Goal: Task Accomplishment & Management: Use online tool/utility

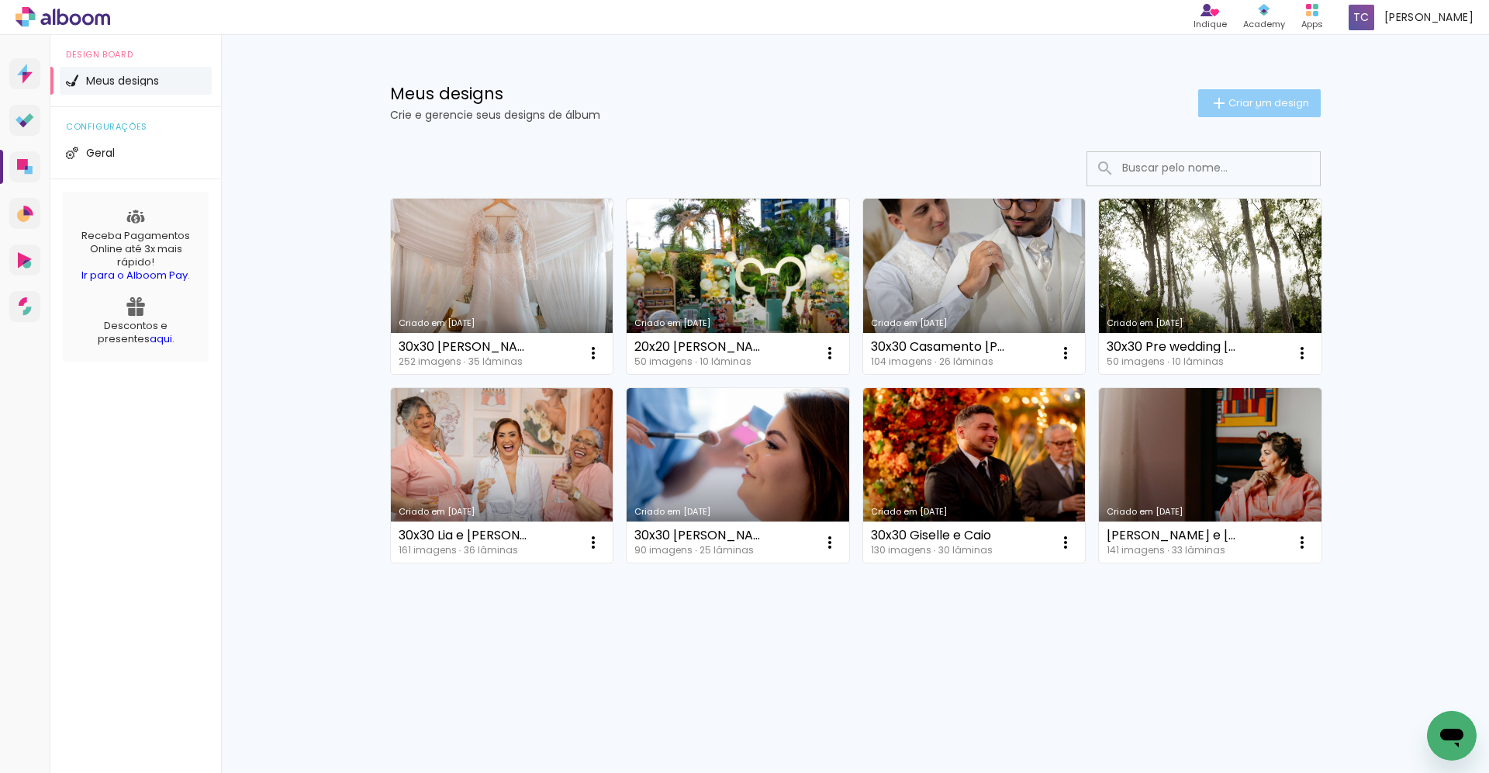
click at [1254, 107] on span "Criar um design" at bounding box center [1269, 103] width 81 height 10
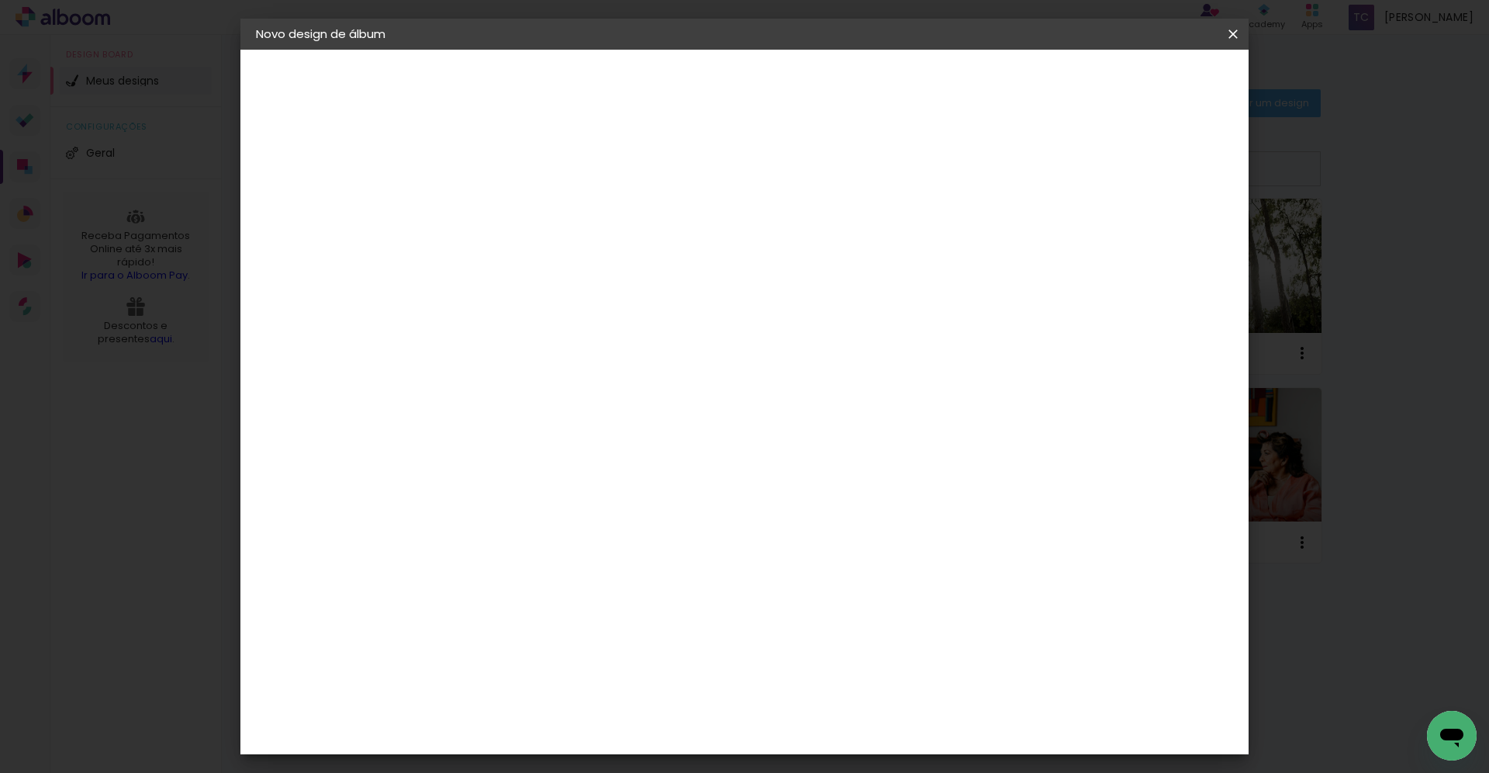
click at [510, 213] on input at bounding box center [510, 208] width 0 height 24
type input "[PERSON_NAME] e [PERSON_NAME] 30x30"
type paper-input "[PERSON_NAME] e [PERSON_NAME] 30x30"
click at [0, 0] on slot "Avançar" at bounding box center [0, 0] width 0 height 0
click at [800, 245] on paper-item "Tamanho Livre" at bounding box center [726, 236] width 149 height 34
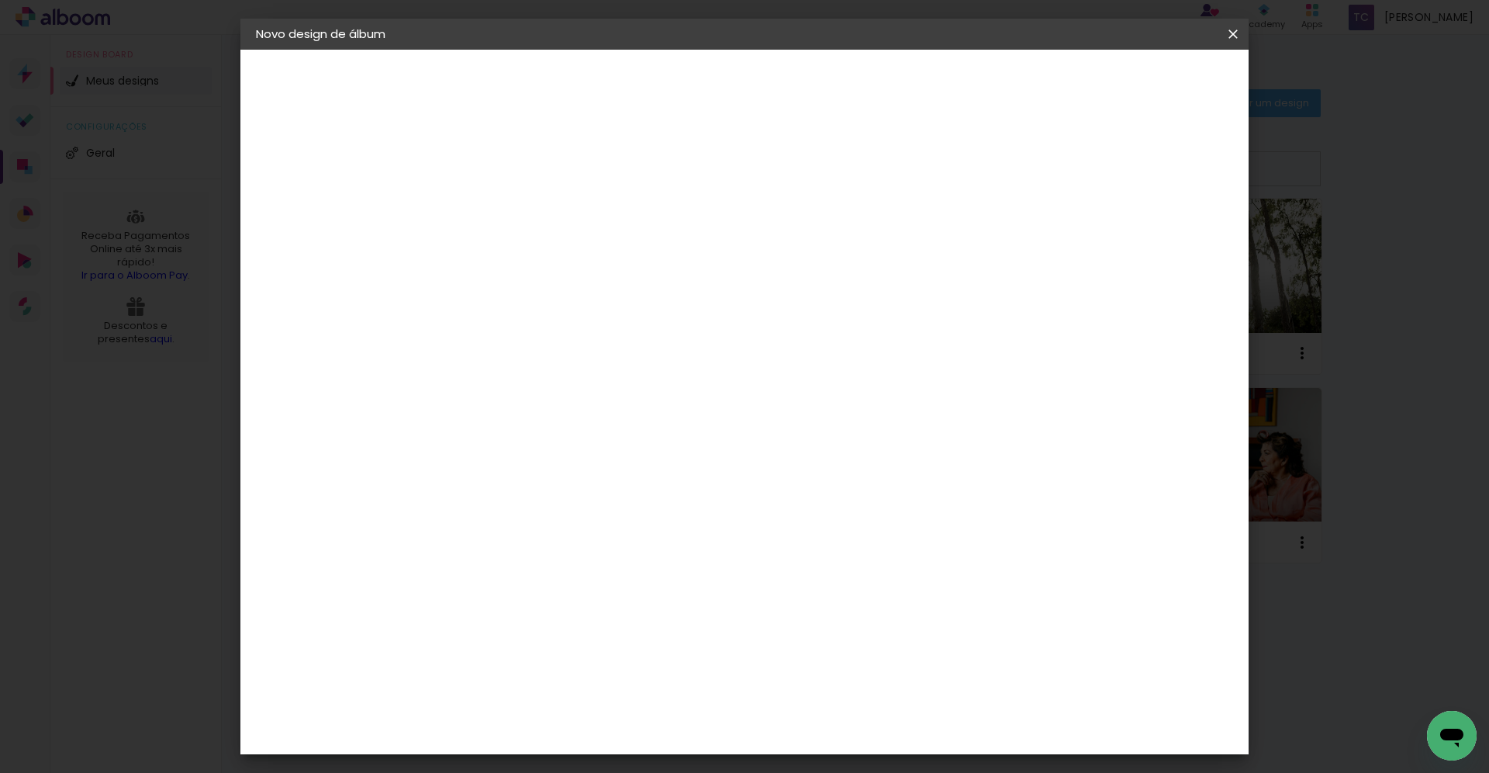
click at [0, 0] on slot "Avançar" at bounding box center [0, 0] width 0 height 0
click at [1136, 80] on span "Iniciar design" at bounding box center [1101, 82] width 71 height 11
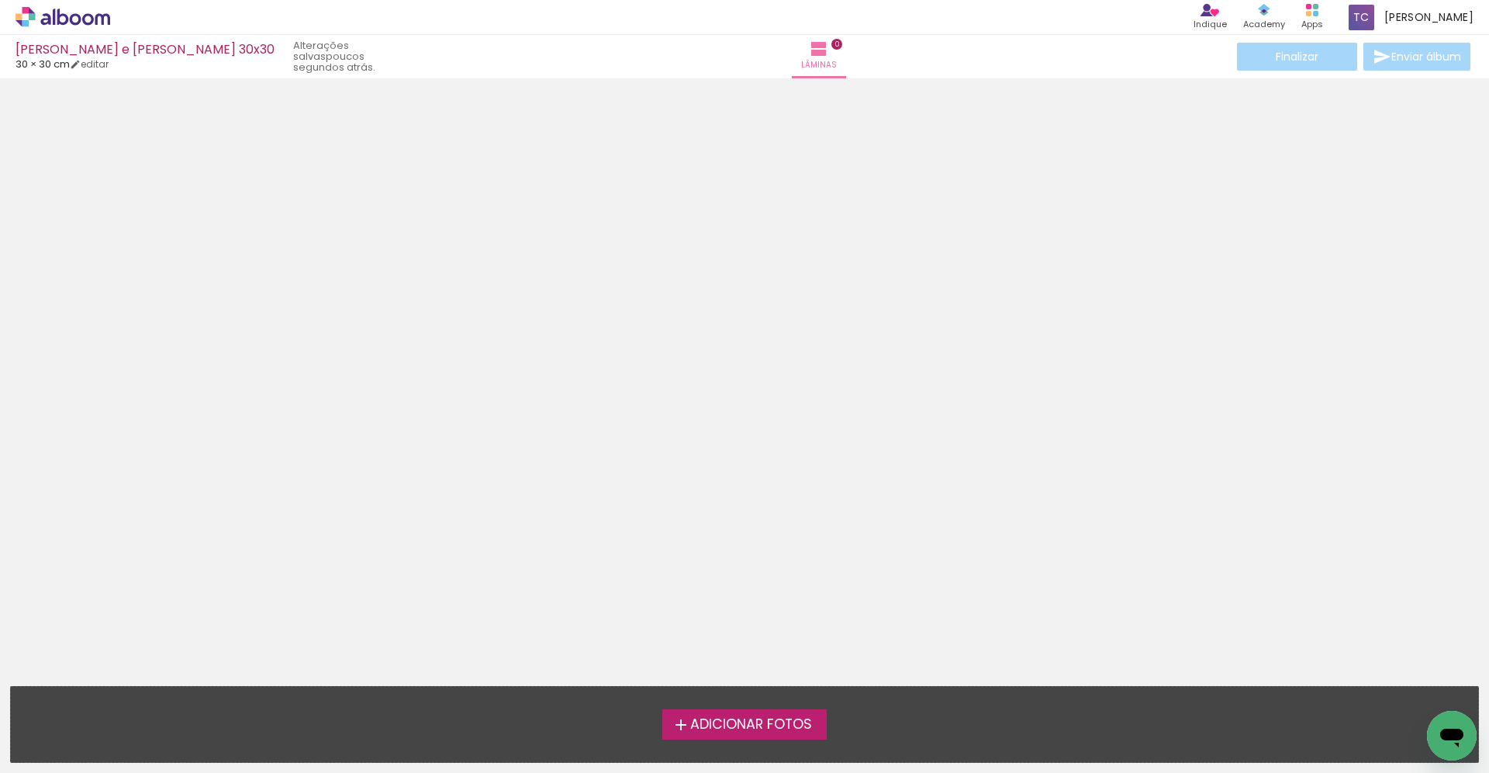
click at [707, 731] on span "Adicionar Fotos" at bounding box center [751, 724] width 122 height 14
click at [0, 0] on input "file" at bounding box center [0, 0] width 0 height 0
